Goal: Task Accomplishment & Management: Complete application form

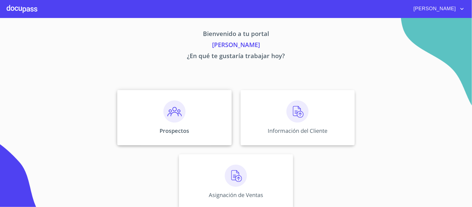
click at [172, 114] on img at bounding box center [175, 111] width 22 height 22
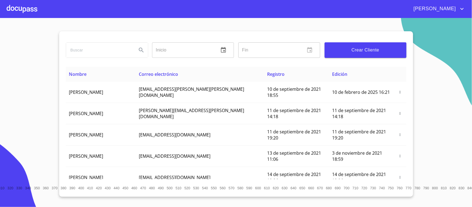
click at [117, 53] on input "search" at bounding box center [99, 50] width 66 height 15
type input "[PERSON_NAME]"
click at [381, 52] on span "Crear Cliente" at bounding box center [365, 50] width 73 height 8
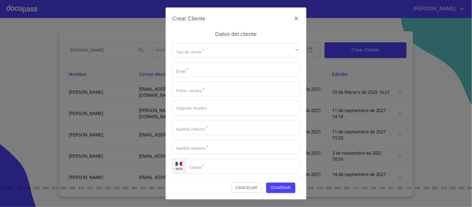
click at [244, 188] on span "Cancelar" at bounding box center [247, 187] width 22 height 7
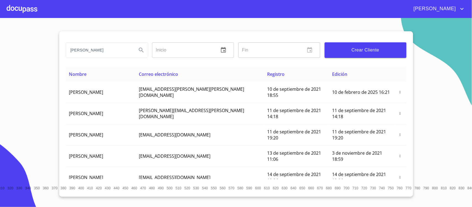
click at [142, 51] on icon "Search" at bounding box center [141, 50] width 7 height 7
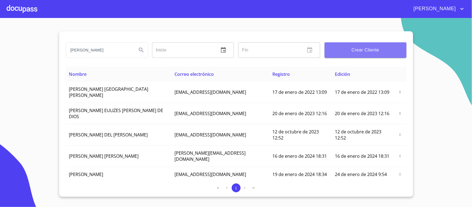
click at [370, 51] on span "Crear Cliente" at bounding box center [365, 50] width 73 height 8
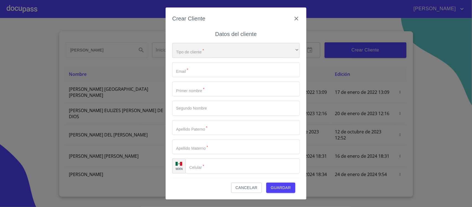
click at [218, 54] on div "​" at bounding box center [236, 50] width 128 height 15
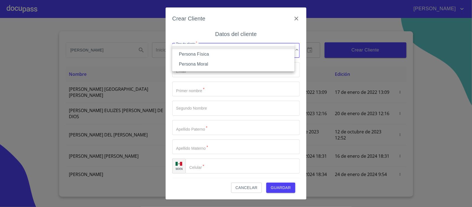
click at [209, 53] on li "Persona Física" at bounding box center [233, 54] width 122 height 10
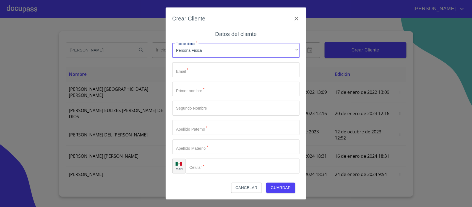
click at [204, 68] on input "Tipo de cliente   *" at bounding box center [236, 69] width 128 height 15
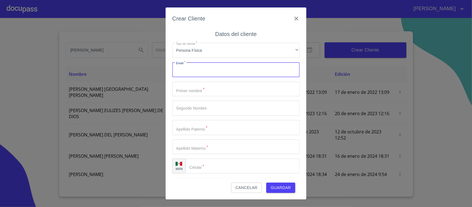
type input "a"
type input "J"
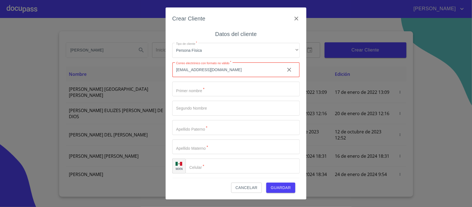
type input "[EMAIL_ADDRESS][DOMAIN_NAME]"
click at [184, 93] on input "Tipo de cliente   *" at bounding box center [236, 89] width 128 height 15
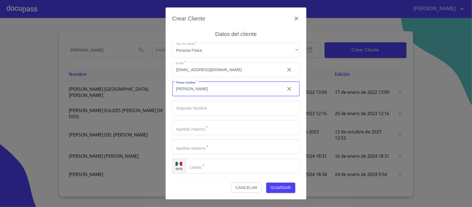
type input "[PERSON_NAME]"
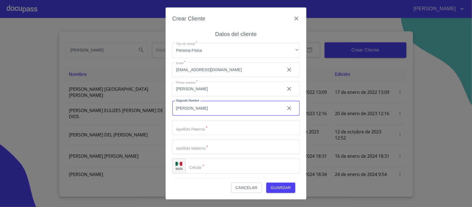
type input "[PERSON_NAME]"
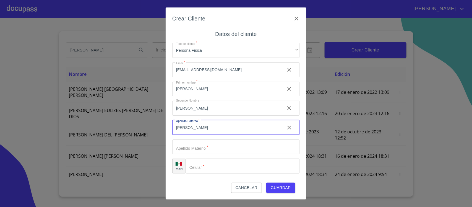
type input "[PERSON_NAME]"
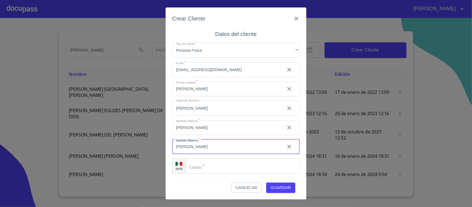
type input "[PERSON_NAME]"
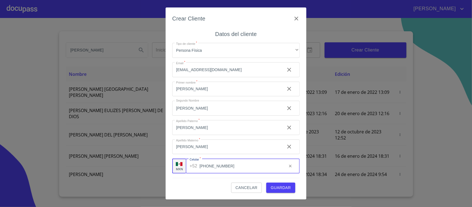
type input "[PHONE_NUMBER]"
click at [277, 188] on span "Guardar" at bounding box center [281, 187] width 20 height 7
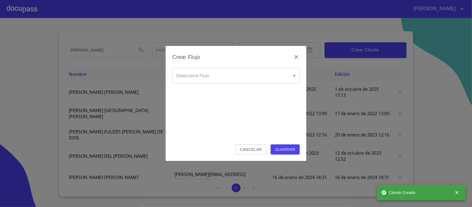
click at [200, 78] on body "[PERSON_NAME] ​ Fin ​ Crear Cliente Nombre Correo electrónico Registro Edición …" at bounding box center [236, 103] width 472 height 207
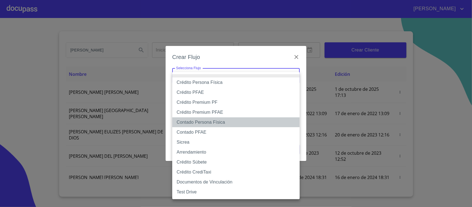
click at [195, 121] on li "Contado Persona Física" at bounding box center [236, 122] width 128 height 10
type input "60bf975b0d9865ccc2471536"
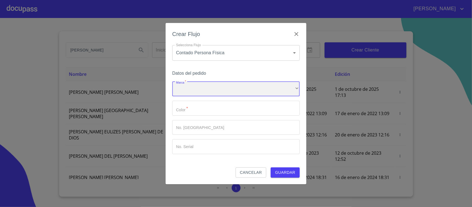
click at [194, 91] on div "​" at bounding box center [236, 89] width 128 height 15
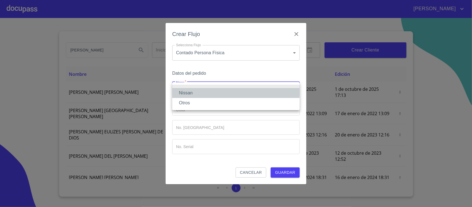
click at [194, 91] on li "Nissan" at bounding box center [236, 93] width 128 height 10
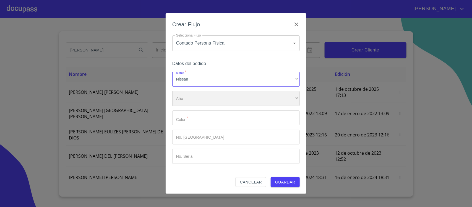
click at [191, 100] on div "​" at bounding box center [236, 98] width 128 height 15
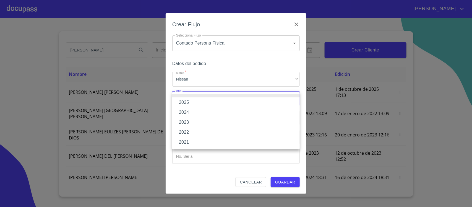
click at [190, 101] on li "2025" at bounding box center [236, 102] width 128 height 10
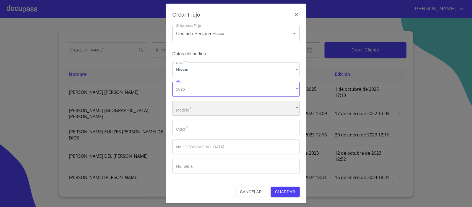
click at [188, 111] on div "​" at bounding box center [236, 108] width 128 height 15
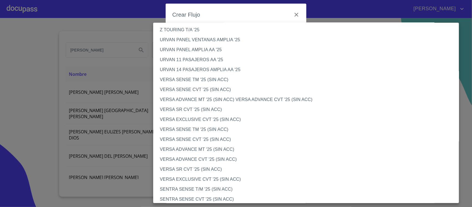
scroll to position [161, 0]
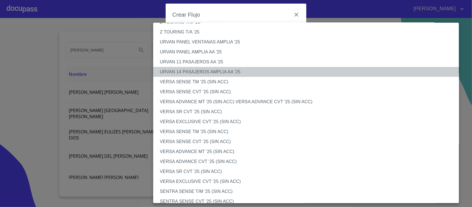
click at [248, 67] on li "URVAN 14 PASAJEROS AMPLIA AA '25" at bounding box center [308, 72] width 311 height 10
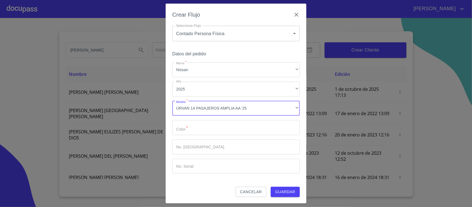
click at [208, 128] on input "Marca   *" at bounding box center [236, 127] width 128 height 15
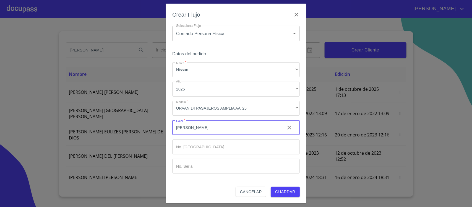
type input "[PERSON_NAME]"
click at [284, 191] on span "Guardar" at bounding box center [285, 191] width 20 height 7
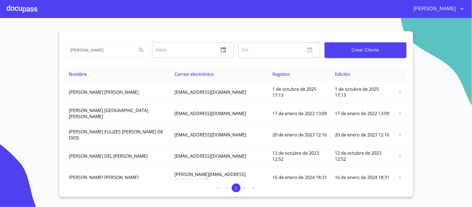
click at [16, 6] on div at bounding box center [22, 9] width 31 height 18
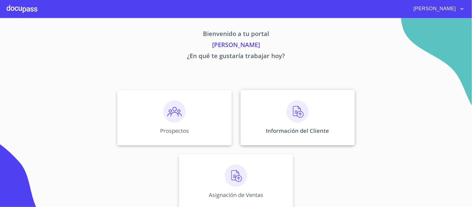
click at [295, 110] on img at bounding box center [298, 111] width 22 height 22
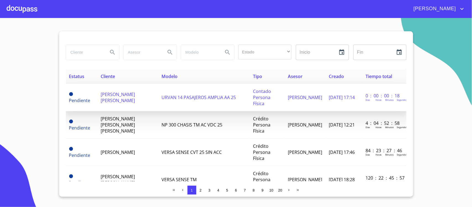
click at [110, 99] on span "[PERSON_NAME] [PERSON_NAME]" at bounding box center [118, 97] width 34 height 12
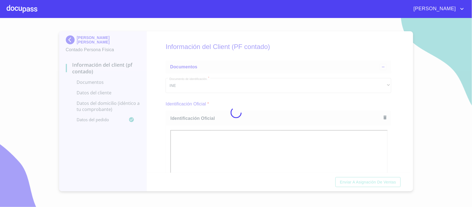
click at [393, 100] on div at bounding box center [236, 112] width 472 height 189
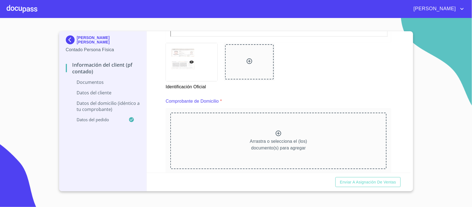
scroll to position [277, 0]
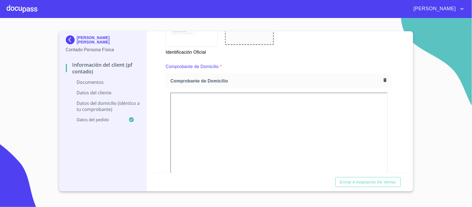
click at [388, 123] on div "Información del Client (PF contado) Documentos Documento de identificación.   *…" at bounding box center [279, 101] width 264 height 141
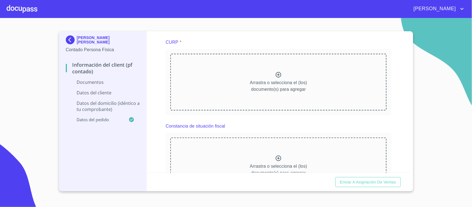
scroll to position [553, 0]
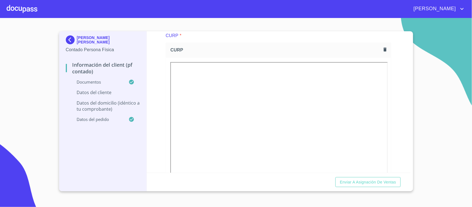
click at [393, 113] on div "Información del Client (PF contado) Documentos Documento de identificación.   *…" at bounding box center [279, 101] width 264 height 141
click at [382, 78] on icon "button" at bounding box center [384, 78] width 5 height 6
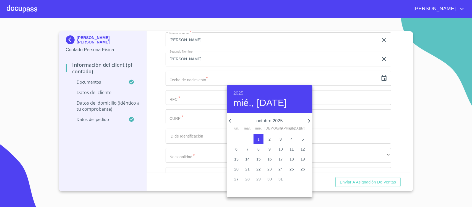
drag, startPoint x: 236, startPoint y: 93, endPoint x: 249, endPoint y: 102, distance: 15.6
click at [236, 93] on h6 "2025" at bounding box center [239, 93] width 10 height 8
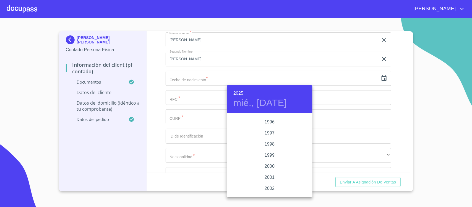
scroll to position [856, 0]
click at [275, 125] on div "2003" at bounding box center [270, 126] width 86 height 11
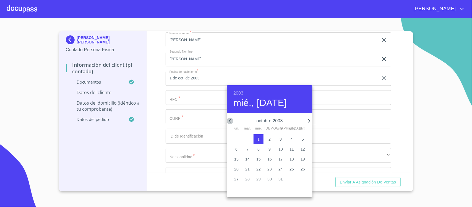
click at [230, 121] on icon "button" at bounding box center [230, 121] width 7 height 7
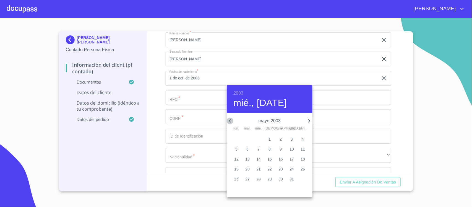
click at [230, 121] on icon "button" at bounding box center [230, 121] width 7 height 7
click at [271, 158] on p "13" at bounding box center [270, 159] width 4 height 6
type input "13 de mar. de 2003"
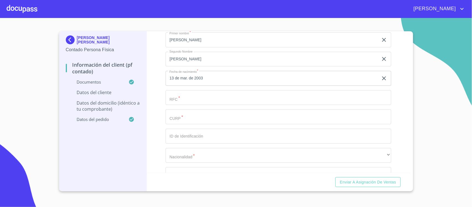
click at [202, 98] on input "Documento de identificación.   *" at bounding box center [279, 97] width 226 height 15
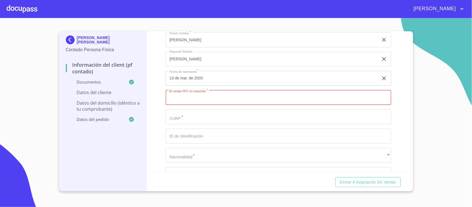
paste input "LOMA0303138R2"
type input "LOMA0303138R2"
click at [183, 116] on input "Documento de identificación.   *" at bounding box center [279, 116] width 226 height 15
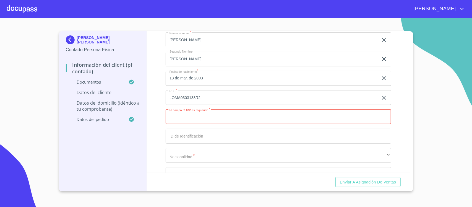
paste input "LOMA030313HJCPNRA9"
type input "LOMA030313HJCPNRA9"
click at [203, 136] on input "Documento de identificación.   *" at bounding box center [279, 136] width 226 height 15
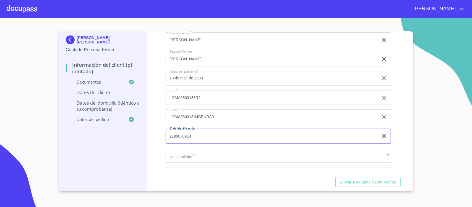
type input "2180870914"
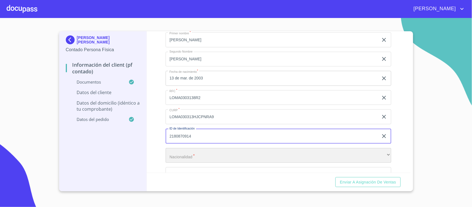
click at [178, 153] on div "​" at bounding box center [279, 155] width 226 height 15
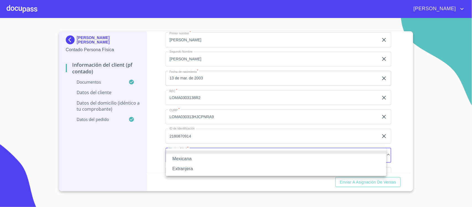
click at [180, 159] on li "Mexicana" at bounding box center [276, 159] width 221 height 10
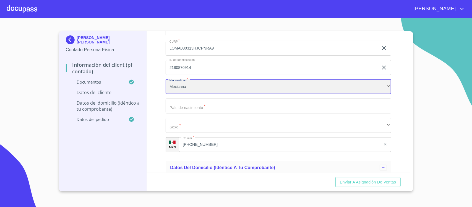
scroll to position [1003, 0]
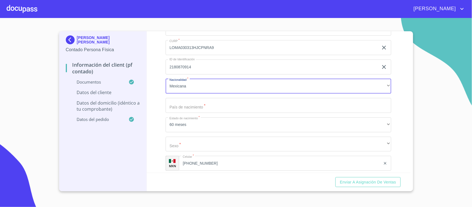
click at [195, 108] on input "Documento de identificación.   *" at bounding box center [279, 105] width 226 height 15
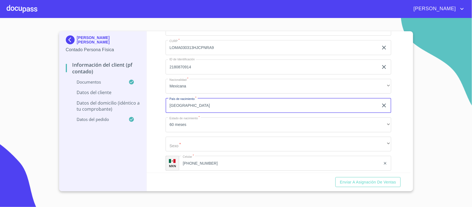
type input "[GEOGRAPHIC_DATA]"
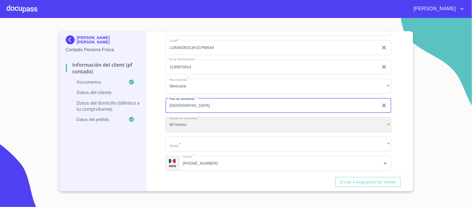
click at [181, 126] on div "60 meses" at bounding box center [279, 124] width 226 height 15
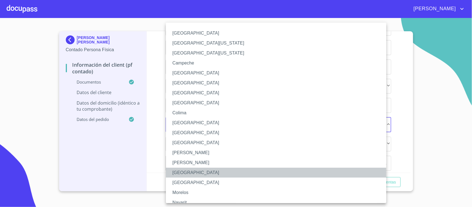
click at [182, 175] on li "[GEOGRAPHIC_DATA]" at bounding box center [279, 173] width 226 height 10
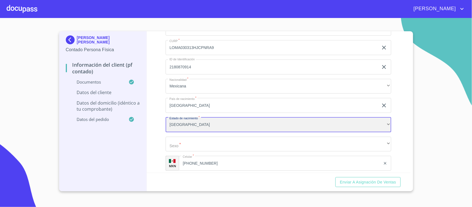
scroll to position [1038, 0]
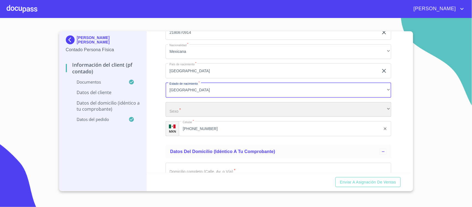
click at [180, 111] on div "​" at bounding box center [279, 109] width 226 height 15
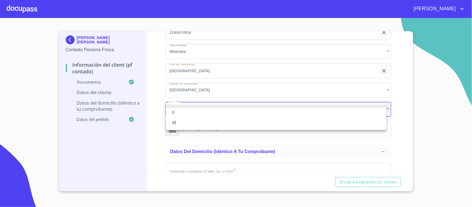
click at [178, 125] on li "M" at bounding box center [276, 123] width 221 height 10
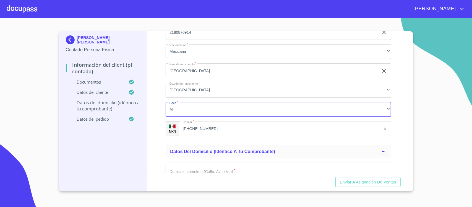
click at [213, 128] on input "[PHONE_NUMBER]" at bounding box center [280, 128] width 202 height 15
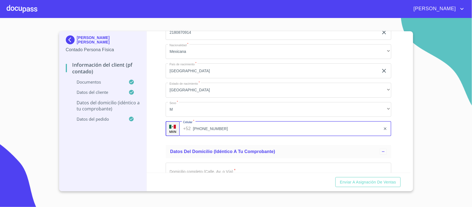
click at [225, 128] on input "[PHONE_NUMBER]" at bounding box center [287, 128] width 188 height 15
type input "[PHONE_NUMBER]"
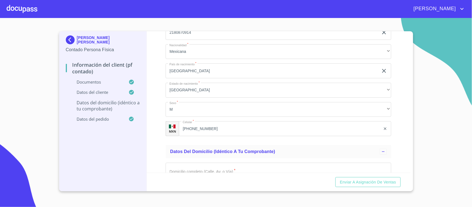
click at [154, 156] on div "Información del Client (PF contado) Documentos Documento de identificación.   *…" at bounding box center [279, 101] width 264 height 141
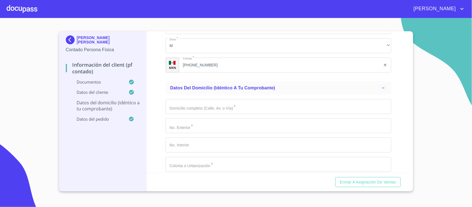
scroll to position [1107, 0]
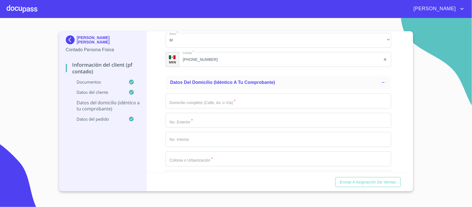
click at [213, 57] on input "[PHONE_NUMBER]" at bounding box center [280, 59] width 202 height 15
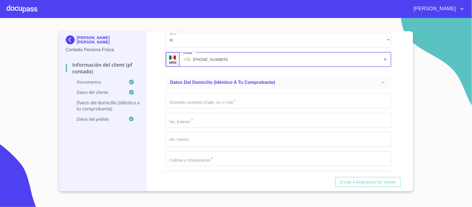
click at [217, 58] on input "[PHONE_NUMBER]" at bounding box center [287, 59] width 188 height 15
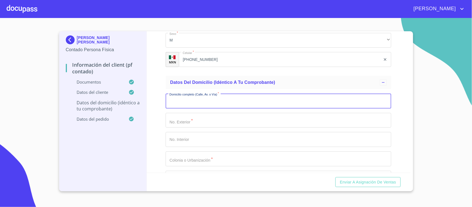
click at [174, 100] on input "Documento de identificación.   *" at bounding box center [279, 101] width 226 height 15
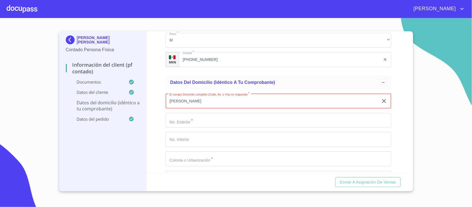
type input "[PERSON_NAME]"
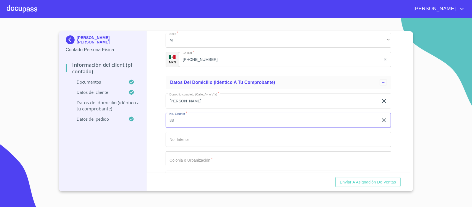
type input "88"
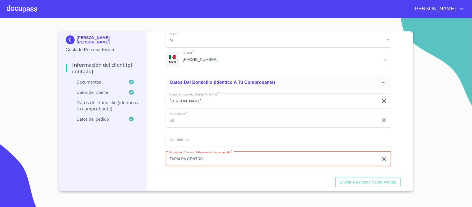
type input "TAPALPA CENTRO"
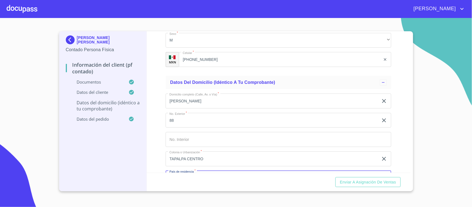
scroll to position [1119, 0]
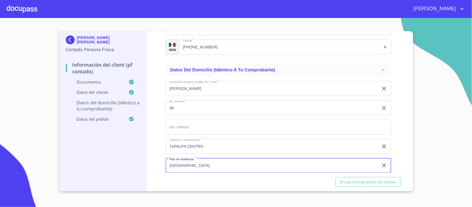
type input "[GEOGRAPHIC_DATA]"
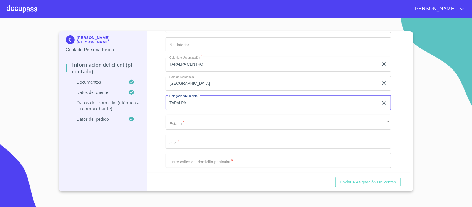
type input "TAPALPA"
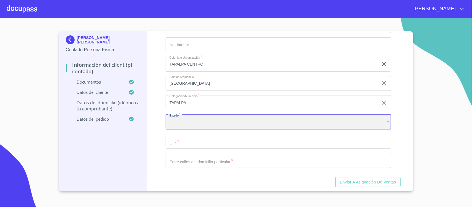
click at [211, 120] on div "​" at bounding box center [279, 122] width 226 height 15
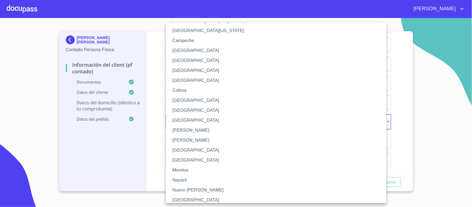
scroll to position [35, 0]
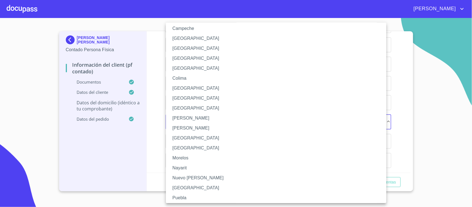
click at [185, 128] on li "[PERSON_NAME]" at bounding box center [279, 128] width 226 height 10
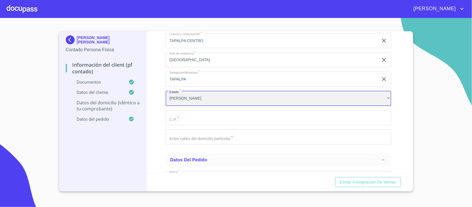
scroll to position [1236, 0]
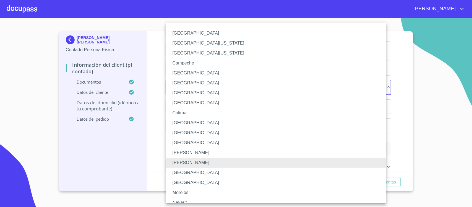
click at [179, 170] on li "[GEOGRAPHIC_DATA]" at bounding box center [279, 173] width 226 height 10
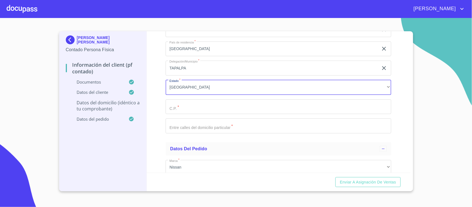
click at [181, 108] on input "Documento de identificación.   *" at bounding box center [279, 106] width 226 height 15
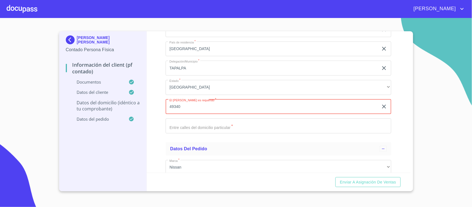
type input "49340"
click at [188, 124] on input "Documento de identificación.   *" at bounding box center [279, 125] width 226 height 15
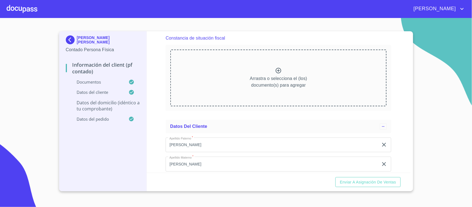
scroll to position [771, 0]
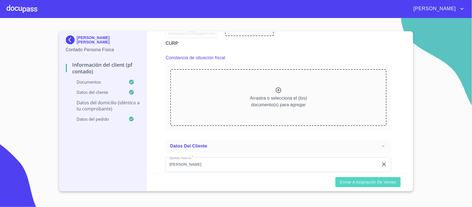
type input "[PERSON_NAME] [PERSON_NAME] Y FCO I [PERSON_NAME]"
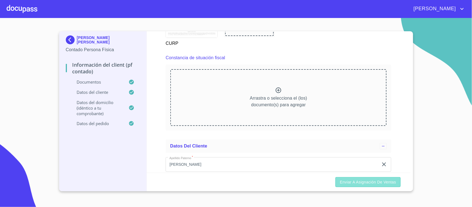
click at [372, 182] on span "Enviar a Asignación de Ventas" at bounding box center [368, 182] width 56 height 7
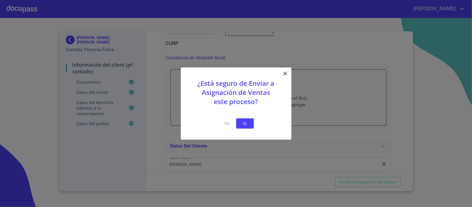
click at [242, 125] on span "Si" at bounding box center [245, 123] width 9 height 7
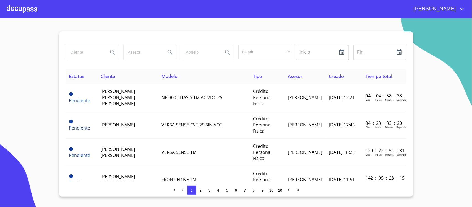
click at [16, 10] on div at bounding box center [22, 9] width 31 height 18
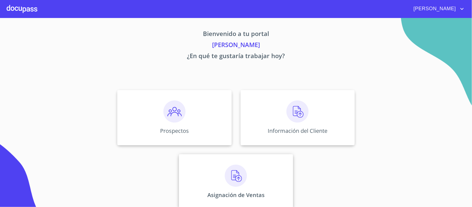
click at [233, 175] on img at bounding box center [236, 176] width 22 height 22
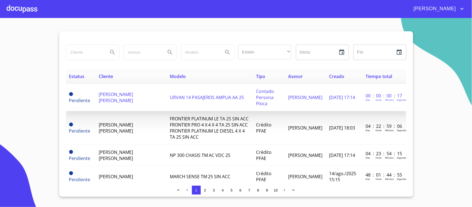
click at [119, 96] on span "[PERSON_NAME] [PERSON_NAME]" at bounding box center [116, 97] width 34 height 12
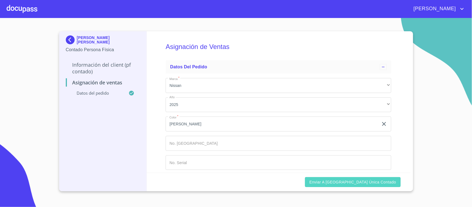
click at [370, 183] on span "Enviar a [GEOGRAPHIC_DATA] única contado" at bounding box center [353, 182] width 87 height 7
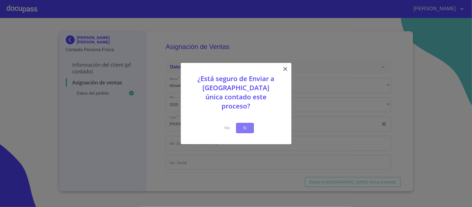
click at [245, 126] on span "Si" at bounding box center [245, 128] width 9 height 7
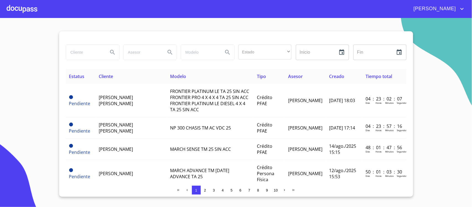
click at [439, 99] on section "Estado ​ ​ Inicio ​ Fin ​ Estatus Cliente Modelo Tipo Asesor Creado Tiempo tota…" at bounding box center [236, 112] width 472 height 189
